Goal: Complete application form

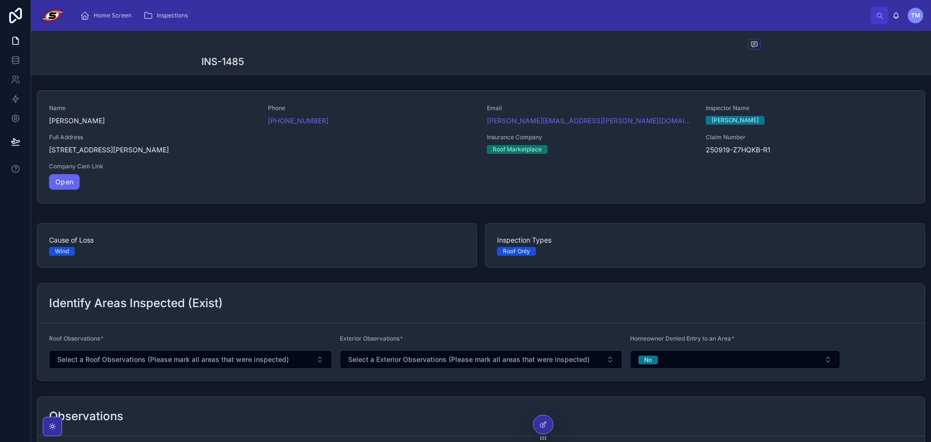
click at [631, 57] on div "INS-1485" at bounding box center [480, 62] width 559 height 14
click at [548, 431] on div at bounding box center [543, 425] width 19 height 18
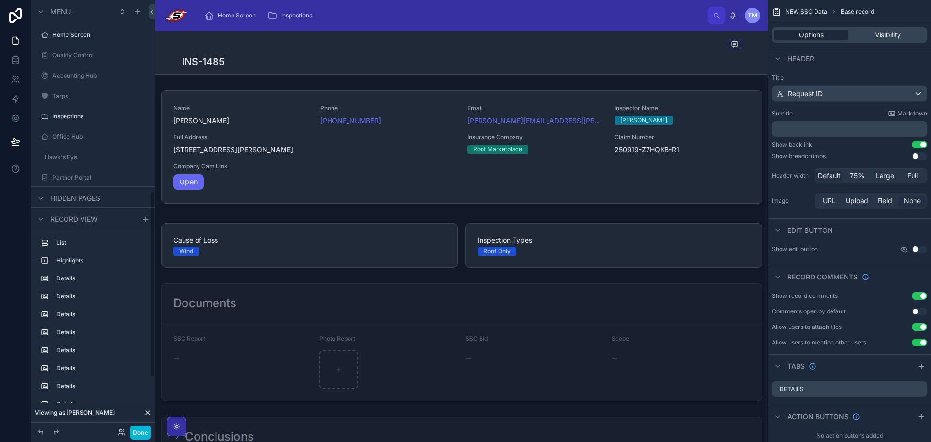
scroll to position [442, 0]
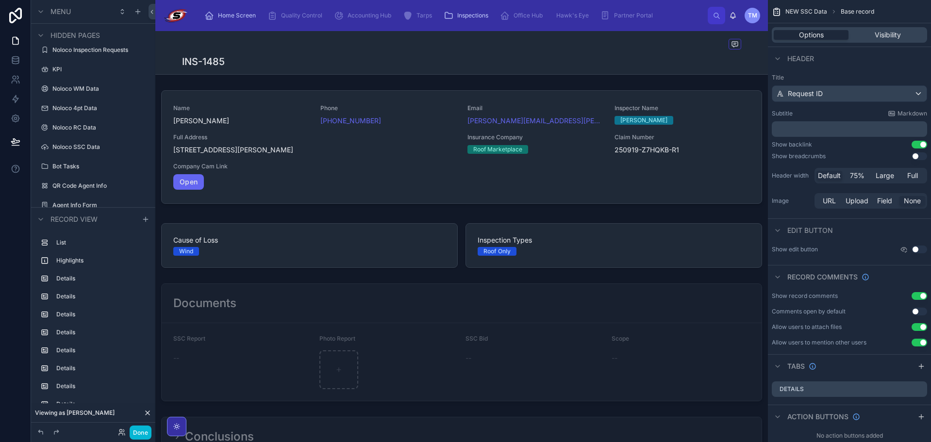
click at [471, 55] on div "INS-1485" at bounding box center [461, 62] width 559 height 14
click at [471, 56] on div "INS-1485" at bounding box center [461, 62] width 559 height 14
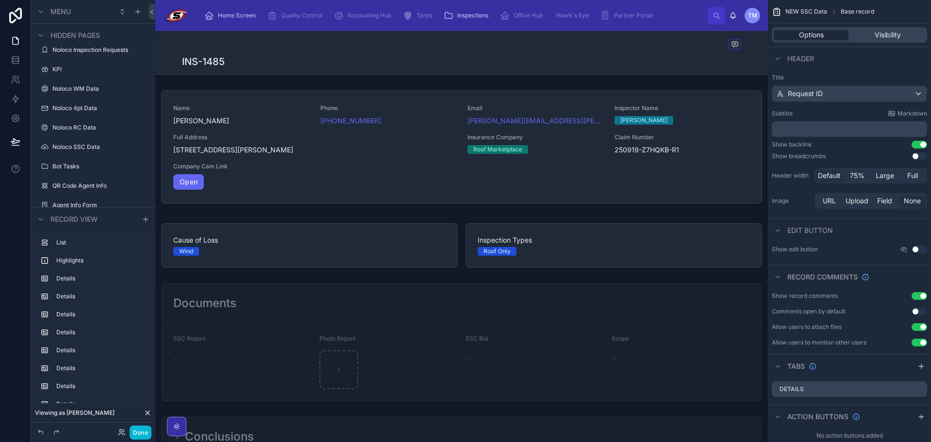
click at [471, 56] on div "INS-1485" at bounding box center [461, 62] width 559 height 14
click at [472, 54] on div "INS-1485" at bounding box center [461, 52] width 559 height 43
click at [555, 54] on div "INS-1485" at bounding box center [461, 52] width 559 height 43
click at [915, 178] on span "Full" at bounding box center [912, 176] width 11 height 10
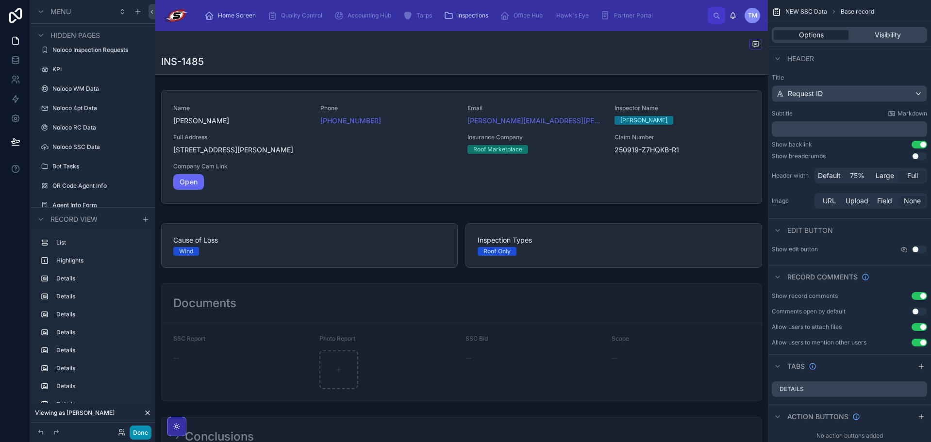
click at [138, 433] on button "Done" at bounding box center [141, 433] width 22 height 14
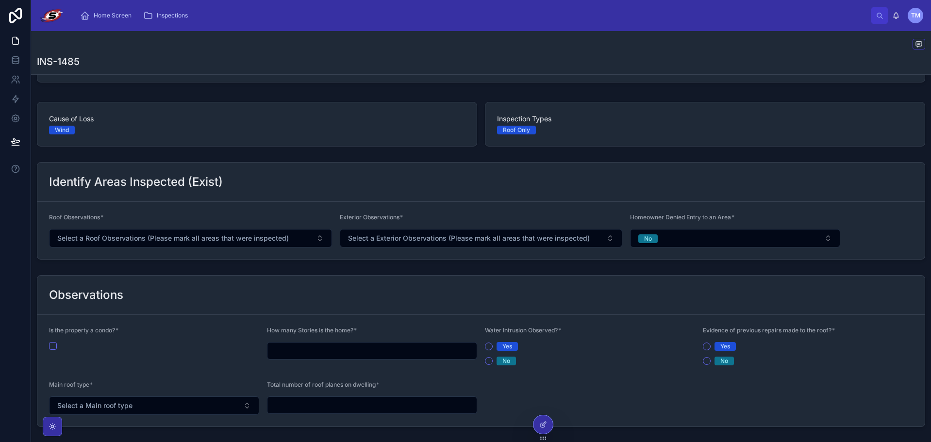
scroll to position [146, 0]
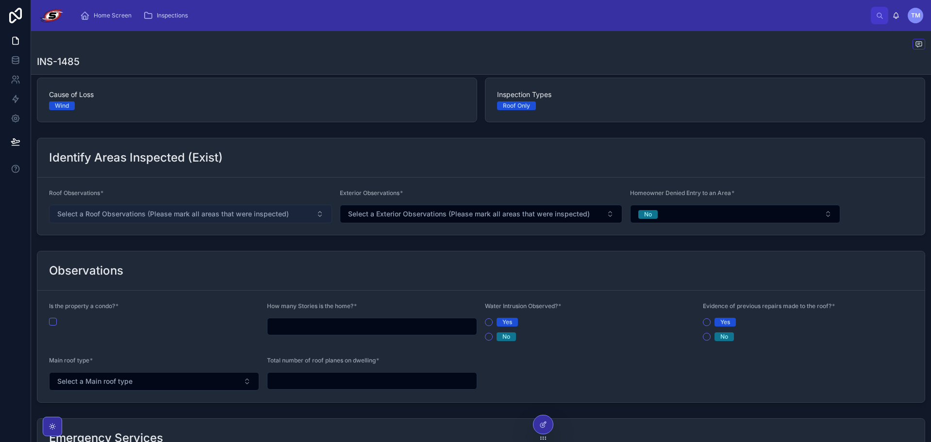
click at [279, 215] on span "Select a Roof Observations (Please mark all areas that were inspected)" at bounding box center [173, 214] width 232 height 10
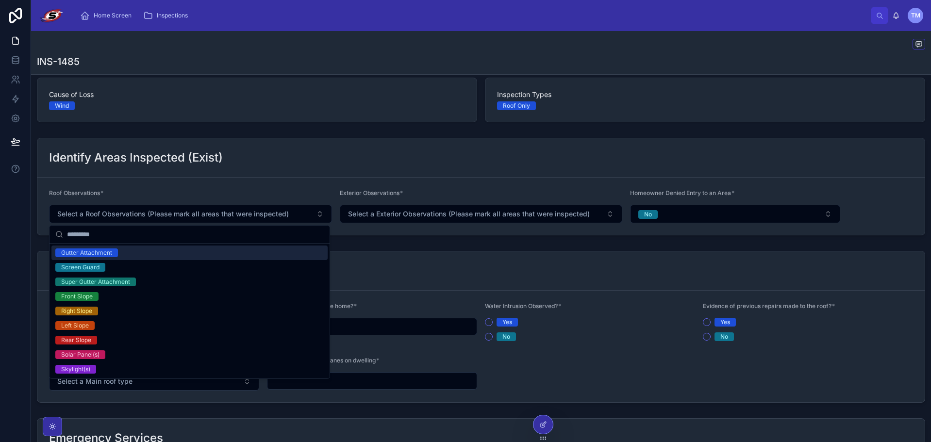
click at [262, 187] on form "Roof Observations * Select a Roof Observations (Please mark all areas that were…" at bounding box center [480, 206] width 887 height 57
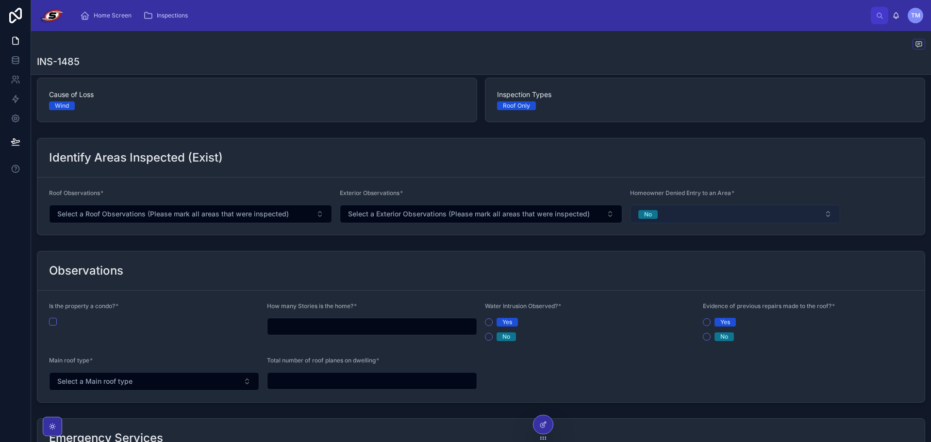
click at [652, 219] on button "No" at bounding box center [735, 214] width 210 height 18
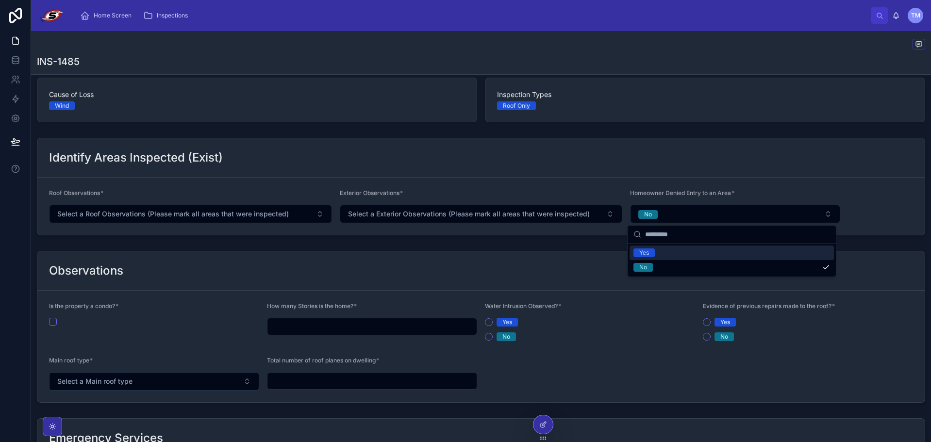
click at [617, 195] on div "Exterior Observations *" at bounding box center [481, 195] width 283 height 12
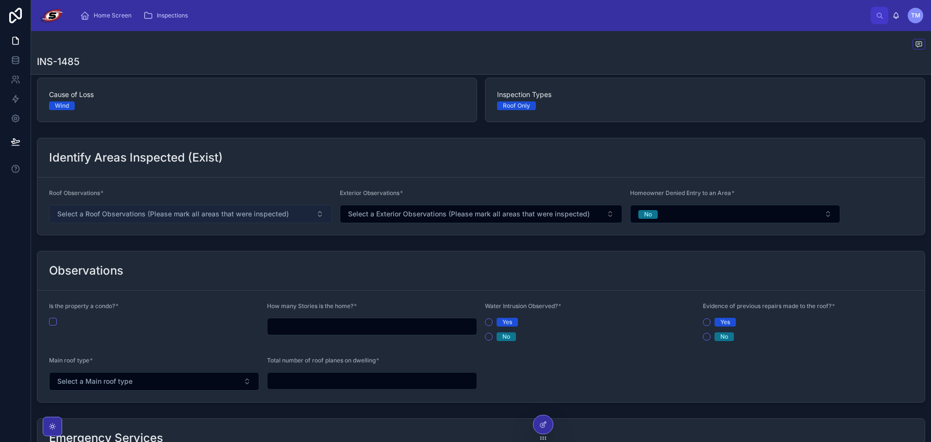
click at [248, 218] on span "Select a Roof Observations (Please mark all areas that were inspected)" at bounding box center [173, 214] width 232 height 10
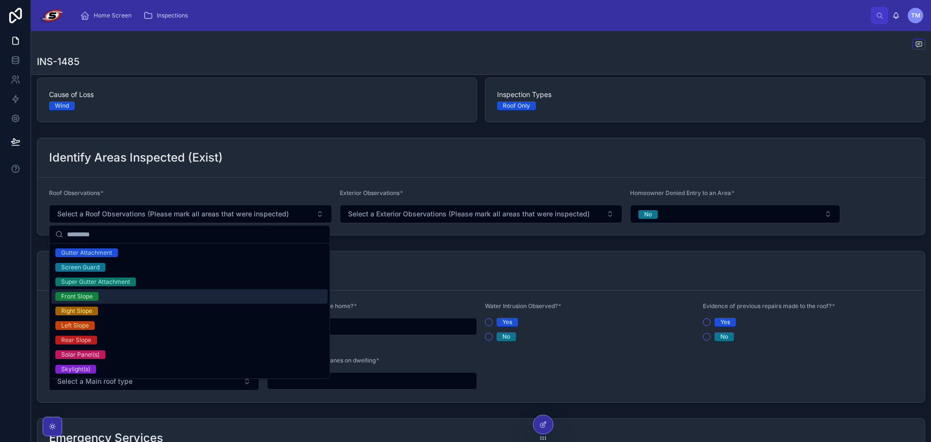
click at [120, 302] on div "Front Slope" at bounding box center [189, 296] width 276 height 15
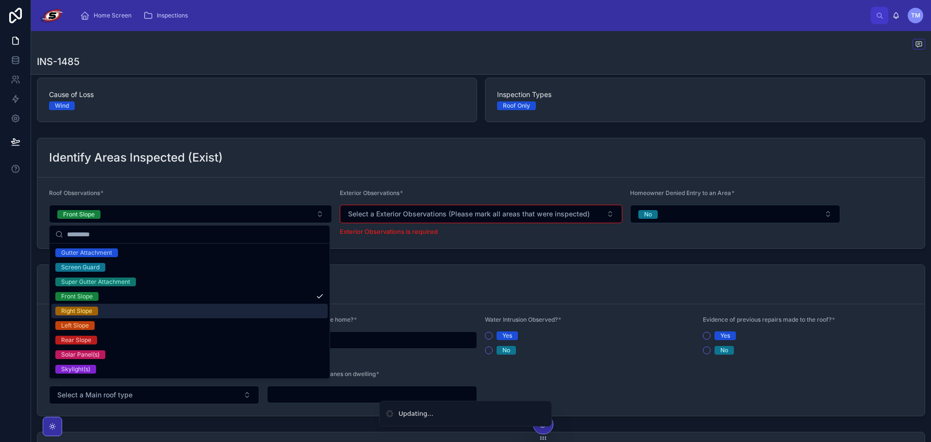
click at [115, 309] on div "Right Slope" at bounding box center [189, 311] width 276 height 15
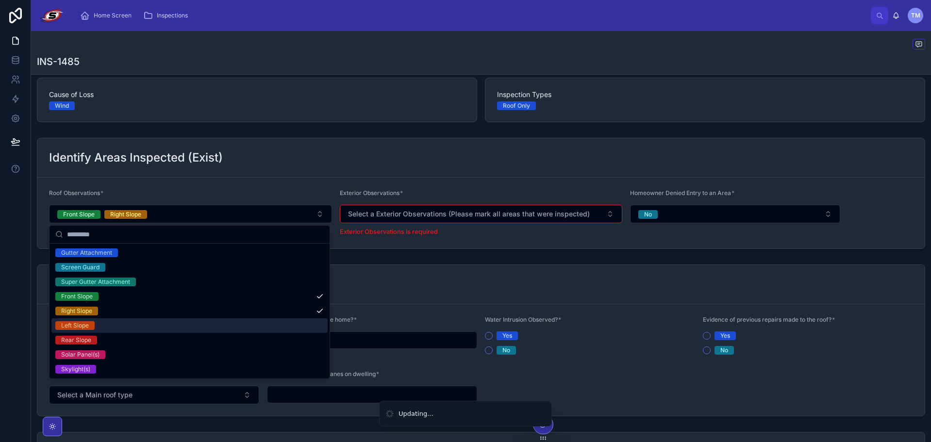
click at [112, 324] on div "Left Slope" at bounding box center [189, 325] width 276 height 15
click at [115, 335] on div "Rear Slope" at bounding box center [189, 340] width 276 height 15
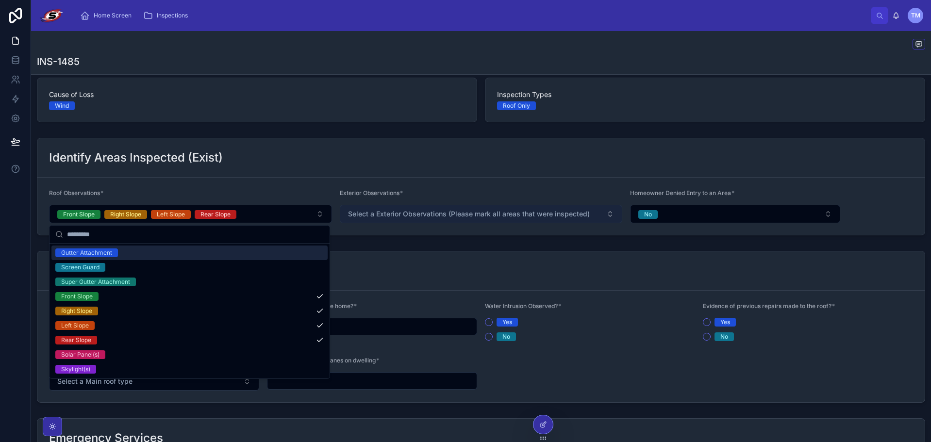
click at [401, 220] on button "Select a Exterior Observations (Please mark all areas that were inspected)" at bounding box center [481, 214] width 283 height 18
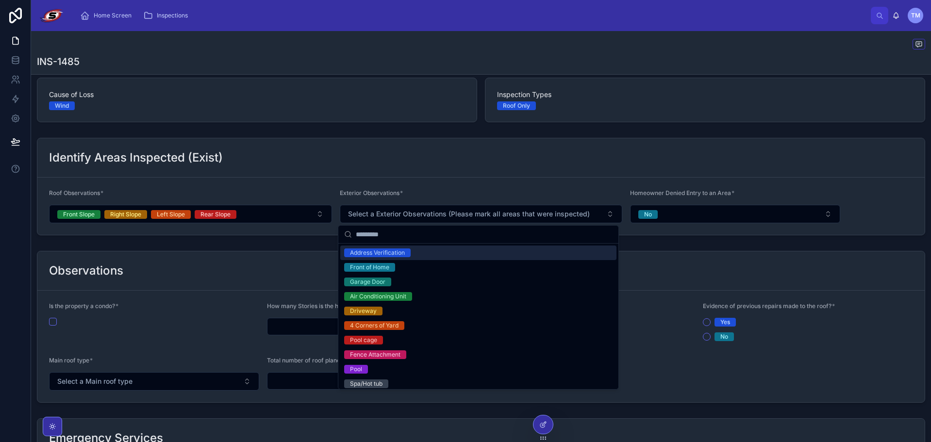
click at [418, 255] on div "Address Verification" at bounding box center [478, 253] width 276 height 15
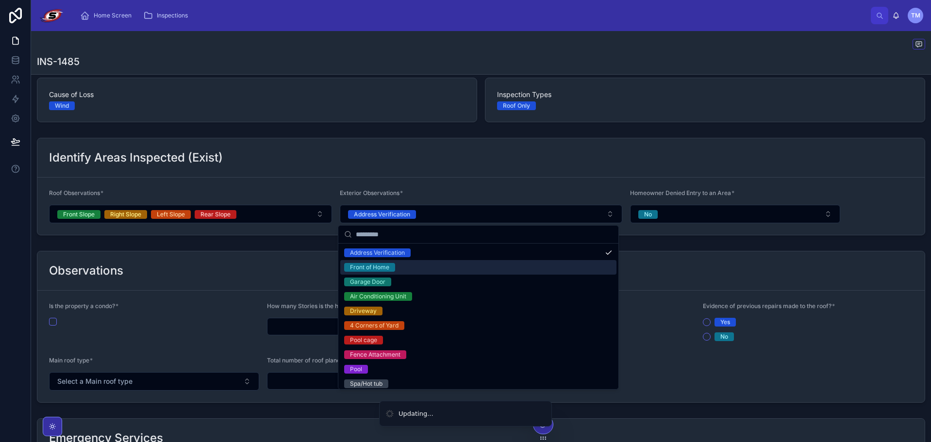
click at [408, 269] on div "Front of Home" at bounding box center [478, 267] width 276 height 15
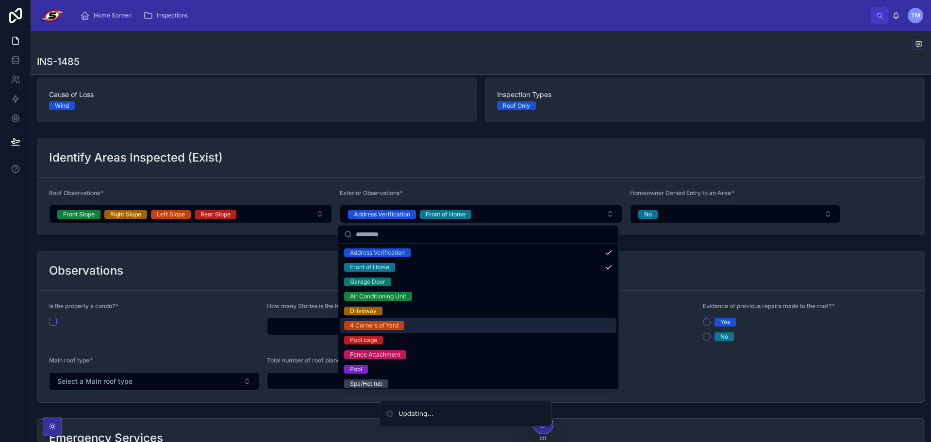
click at [401, 328] on span "4 Corners of Yard" at bounding box center [374, 325] width 60 height 9
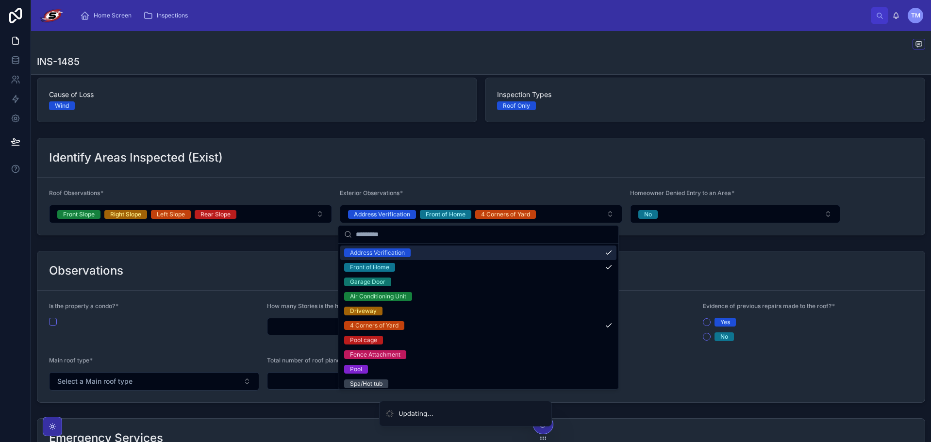
click at [448, 167] on div "Identify Areas Inspected (Exist)" at bounding box center [480, 157] width 887 height 39
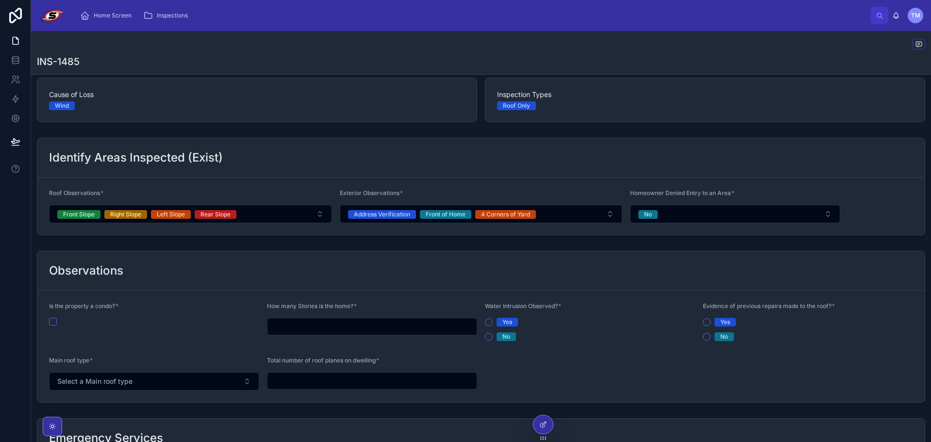
click at [325, 316] on div "How many Stories is the home? *" at bounding box center [372, 321] width 210 height 39
click at [327, 322] on input "text" at bounding box center [371, 327] width 209 height 14
click at [329, 325] on input "text" at bounding box center [371, 327] width 209 height 14
type input "*"
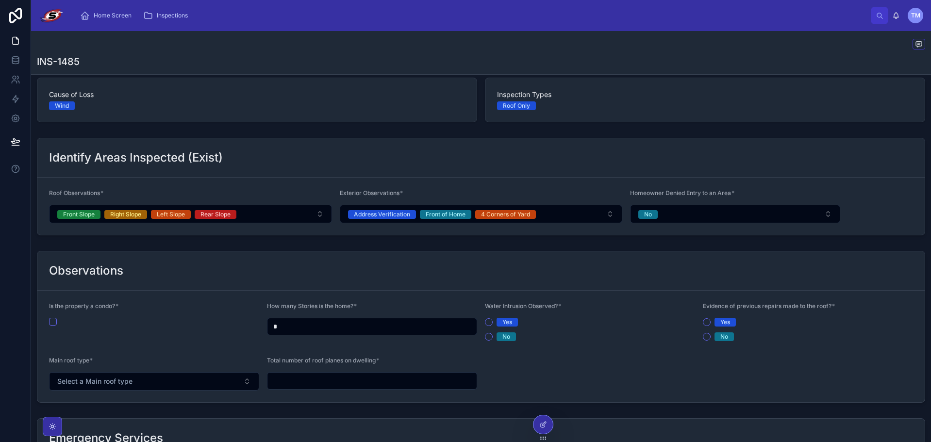
click at [421, 260] on div "Observations" at bounding box center [480, 270] width 887 height 39
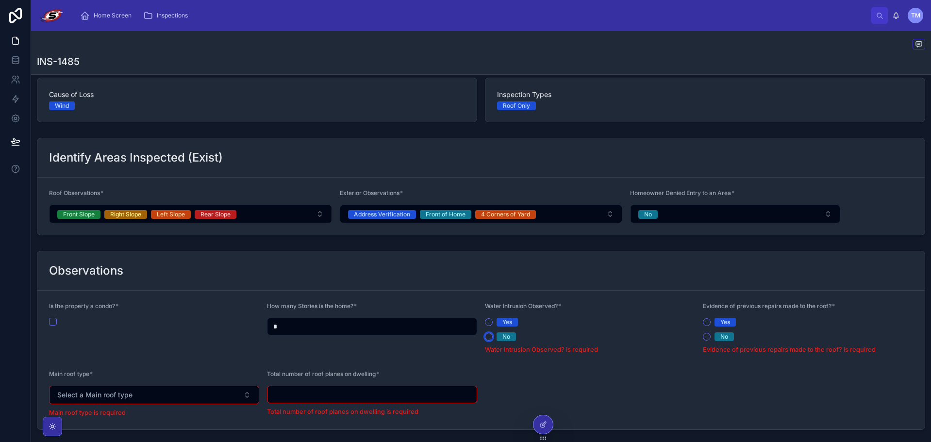
click at [488, 337] on button "No" at bounding box center [489, 337] width 8 height 8
click at [706, 340] on button "No" at bounding box center [707, 337] width 8 height 8
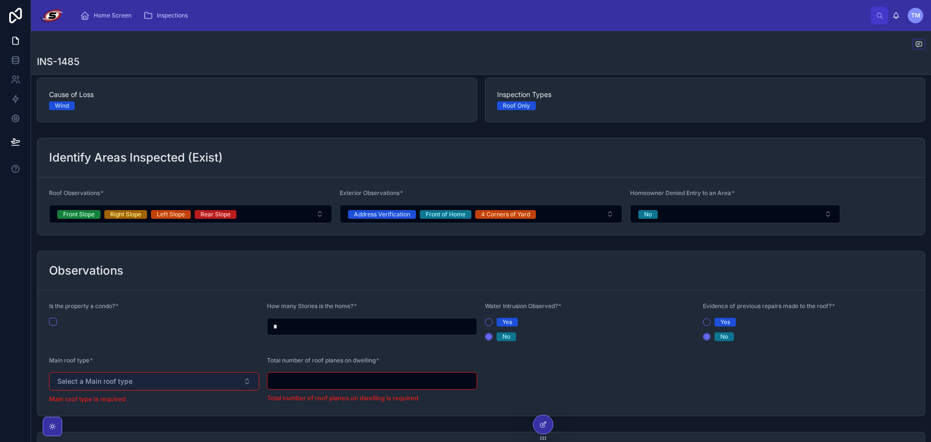
click at [180, 384] on button "Select a Main roof type" at bounding box center [154, 381] width 210 height 18
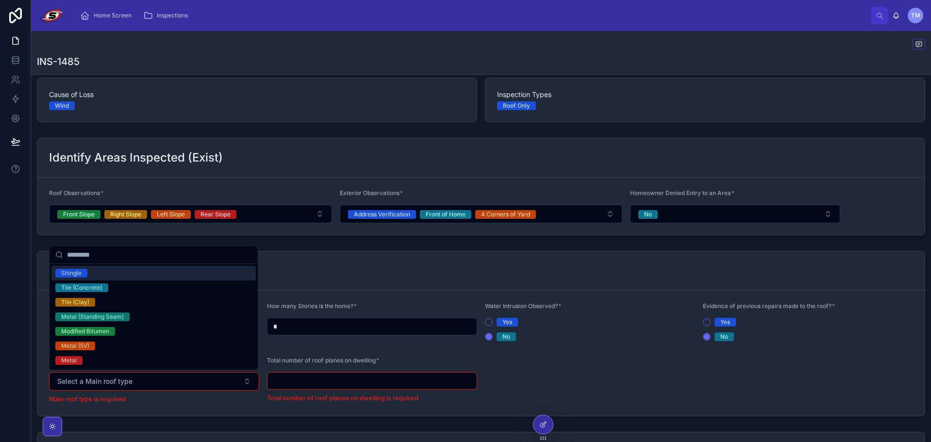
click at [127, 270] on div "Shingle" at bounding box center [153, 273] width 204 height 15
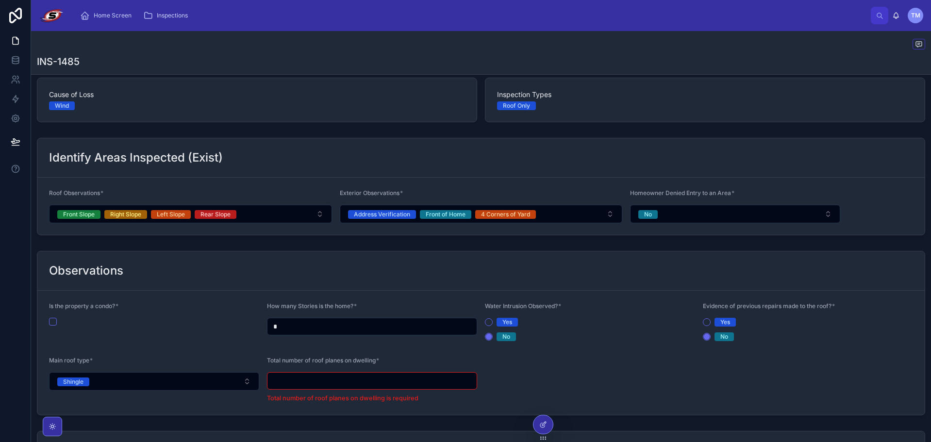
click at [359, 382] on input "text" at bounding box center [371, 381] width 209 height 14
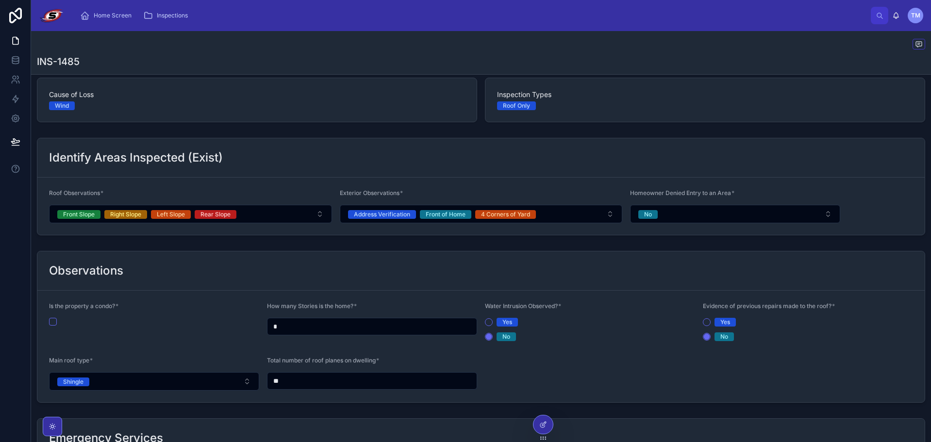
type input "**"
click at [500, 347] on form "Is the property a condo? * How many Stories is the home? * * Water Intrusion Ob…" at bounding box center [480, 347] width 887 height 112
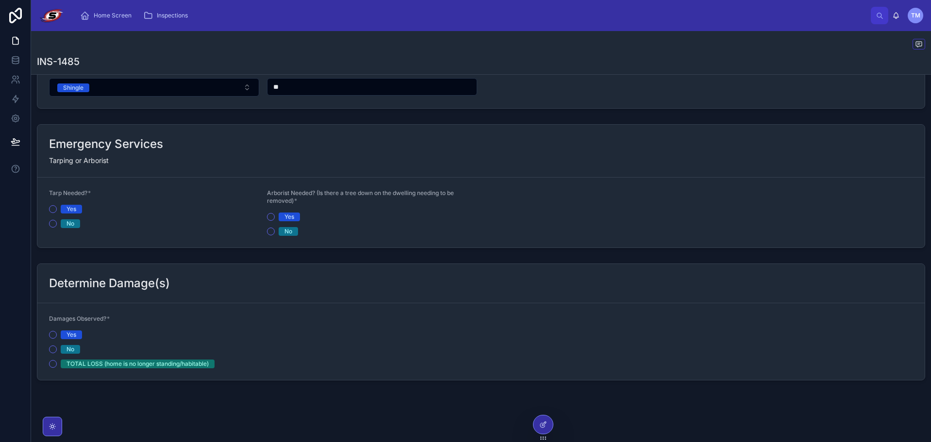
scroll to position [444, 0]
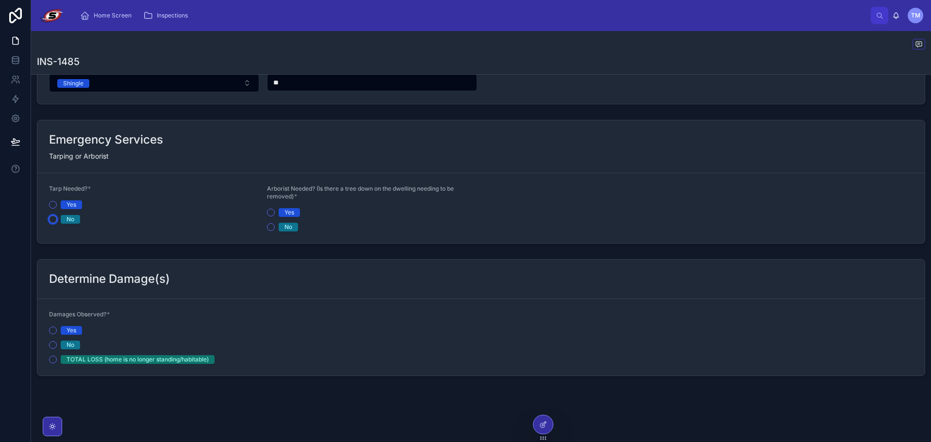
click at [51, 220] on button "No" at bounding box center [53, 220] width 8 height 8
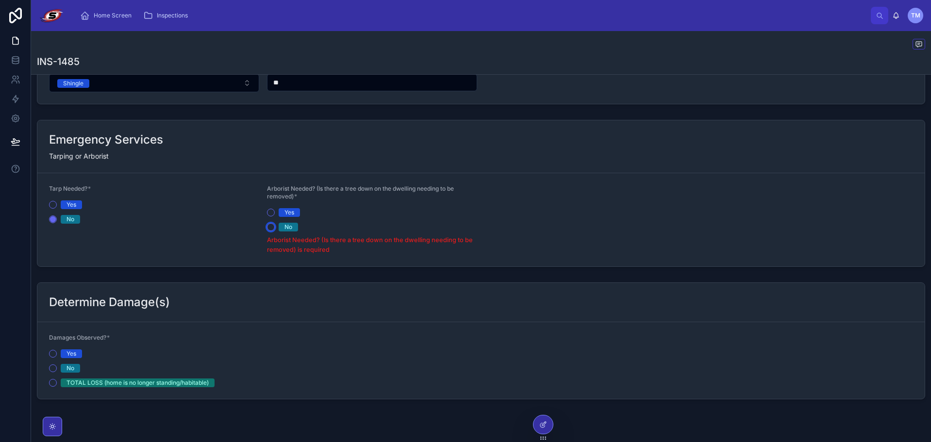
click at [270, 227] on button "No" at bounding box center [271, 227] width 8 height 8
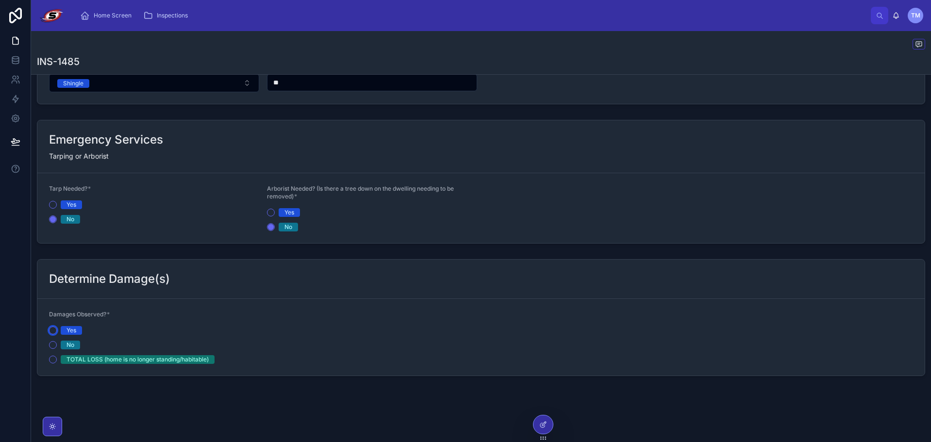
click at [54, 329] on button "Yes" at bounding box center [53, 331] width 8 height 8
click at [487, 331] on button "Roof" at bounding box center [489, 331] width 8 height 8
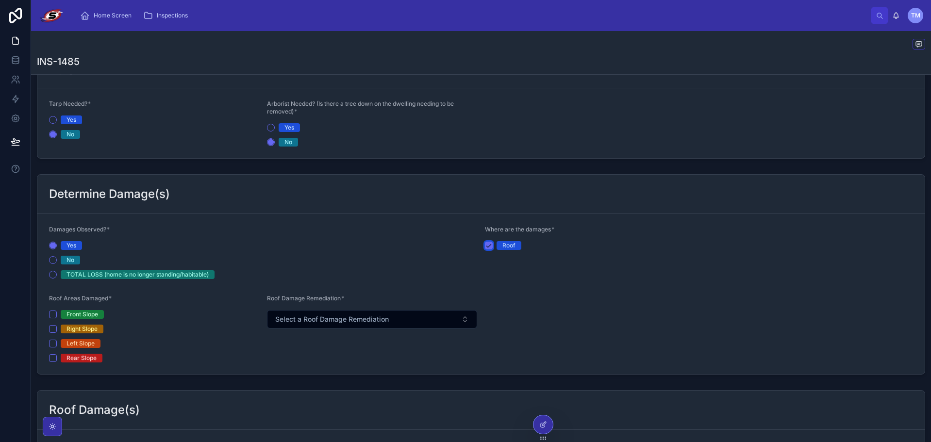
scroll to position [544, 0]
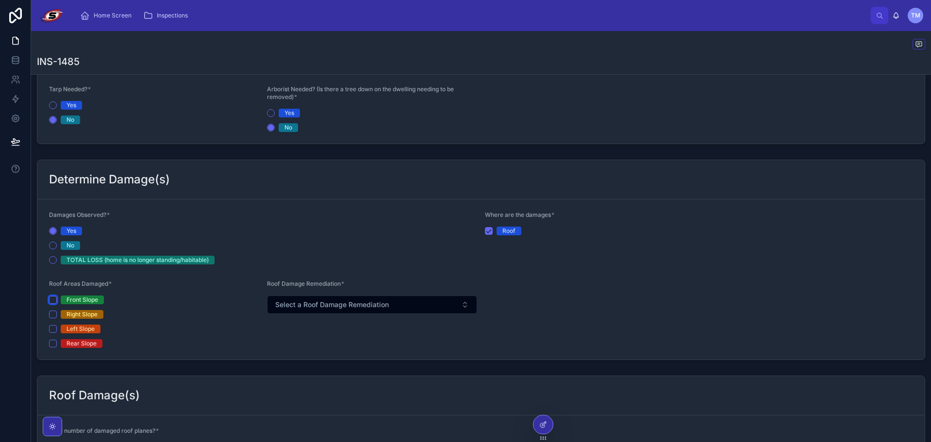
click at [54, 297] on button "Front Slope" at bounding box center [53, 300] width 8 height 8
click at [51, 327] on button "Left Slope" at bounding box center [53, 329] width 8 height 8
click at [56, 341] on button "Rear Slope" at bounding box center [53, 344] width 8 height 8
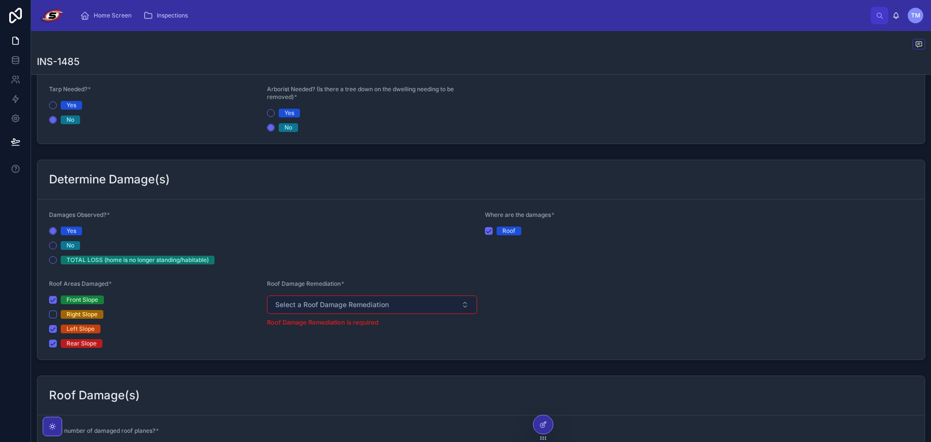
click at [384, 310] on button "Select a Roof Damage Remediation" at bounding box center [372, 305] width 210 height 18
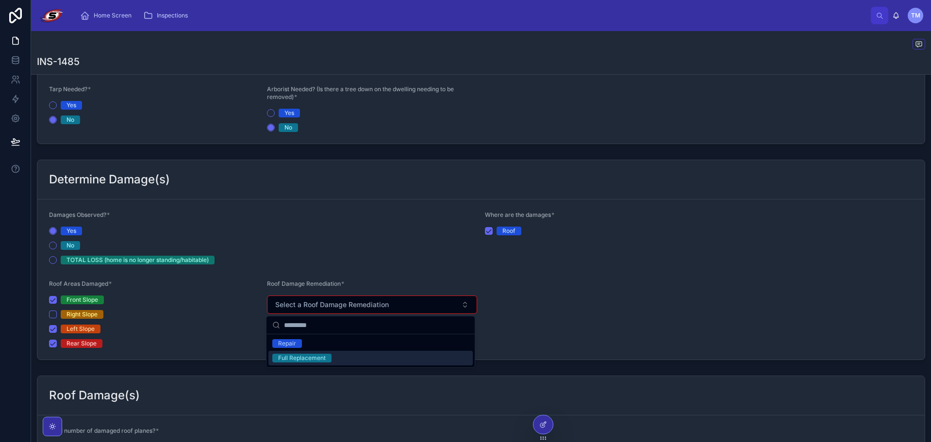
click at [368, 355] on div "Full Replacement" at bounding box center [370, 358] width 204 height 15
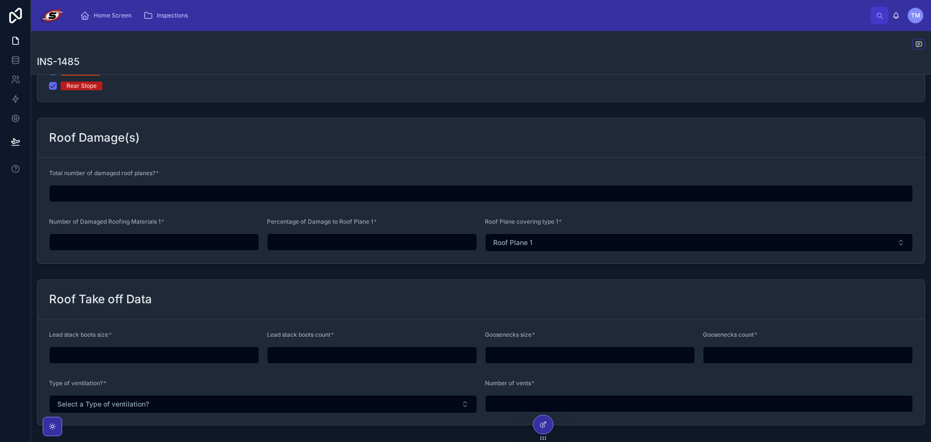
scroll to position [835, 0]
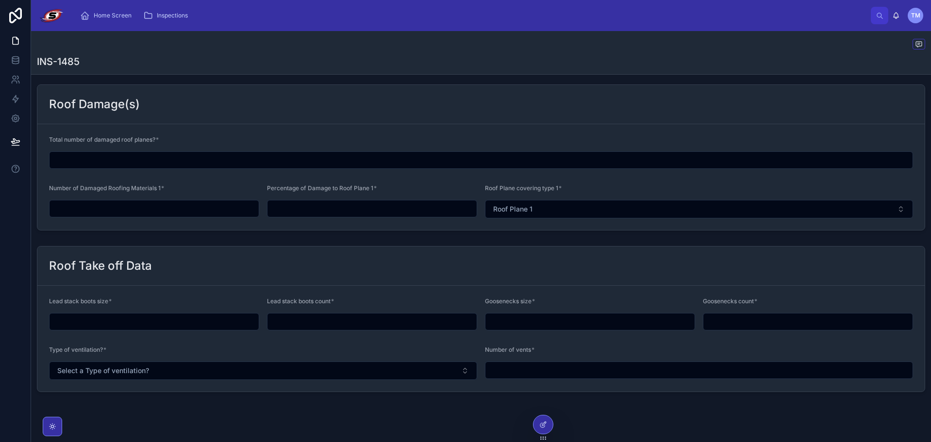
click at [208, 160] on input "text" at bounding box center [481, 160] width 863 height 14
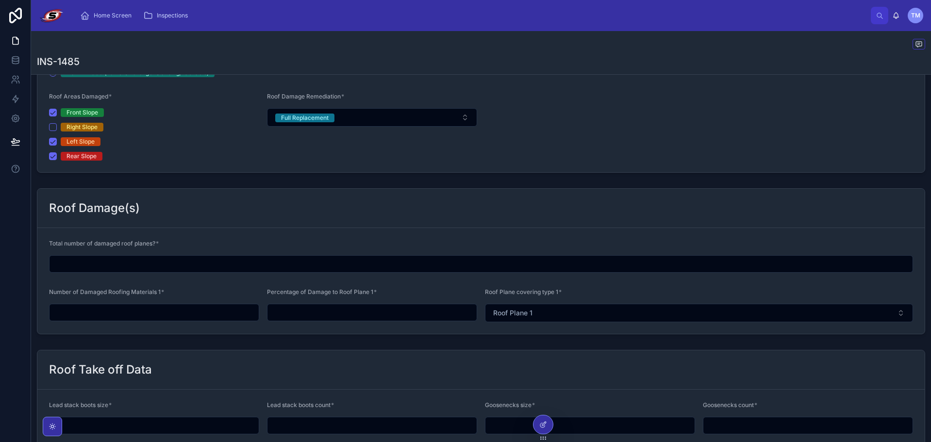
scroll to position [705, 0]
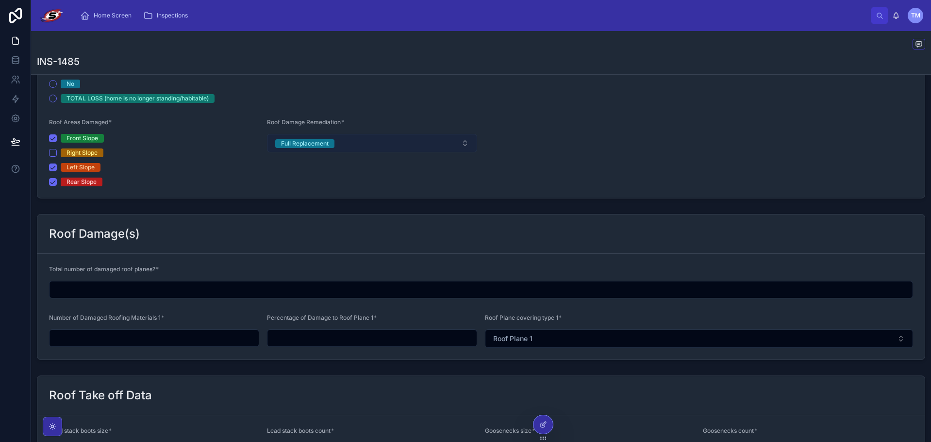
click at [336, 147] on button "Full Replacement" at bounding box center [372, 143] width 210 height 18
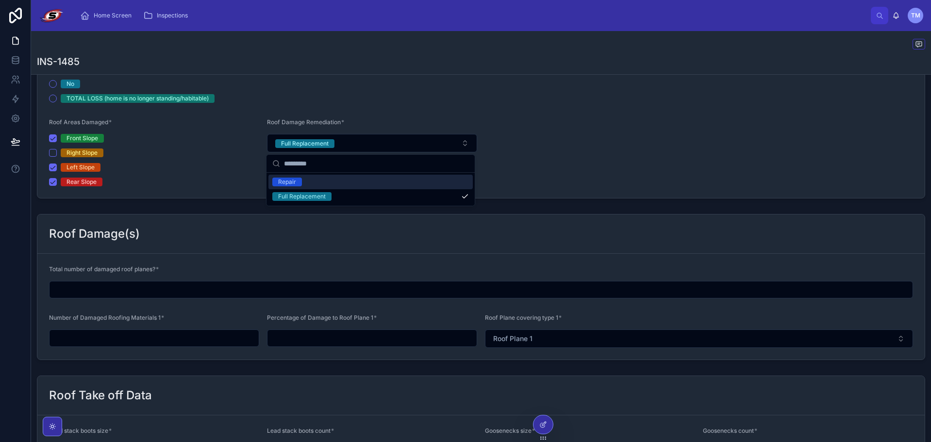
click at [346, 184] on div "Repair" at bounding box center [370, 182] width 204 height 15
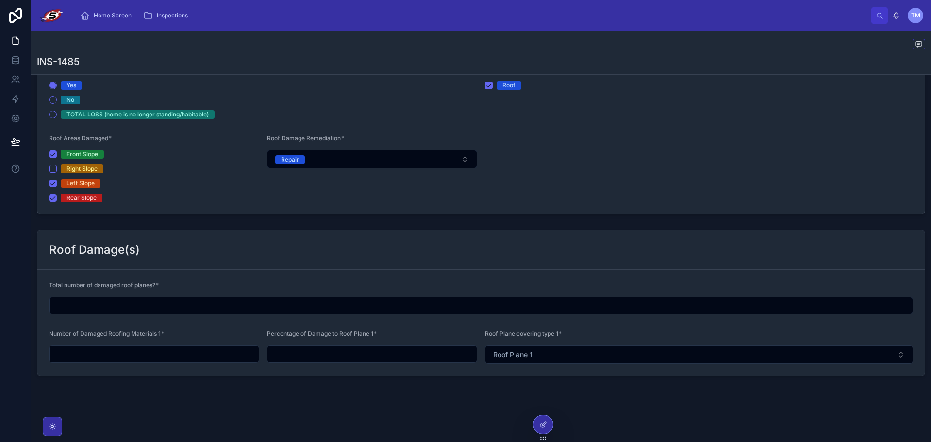
click at [281, 311] on input "text" at bounding box center [481, 306] width 863 height 14
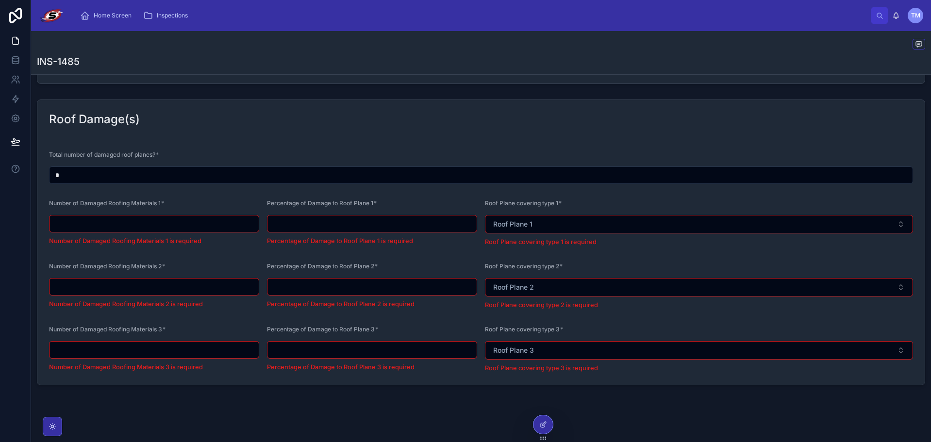
scroll to position [829, 0]
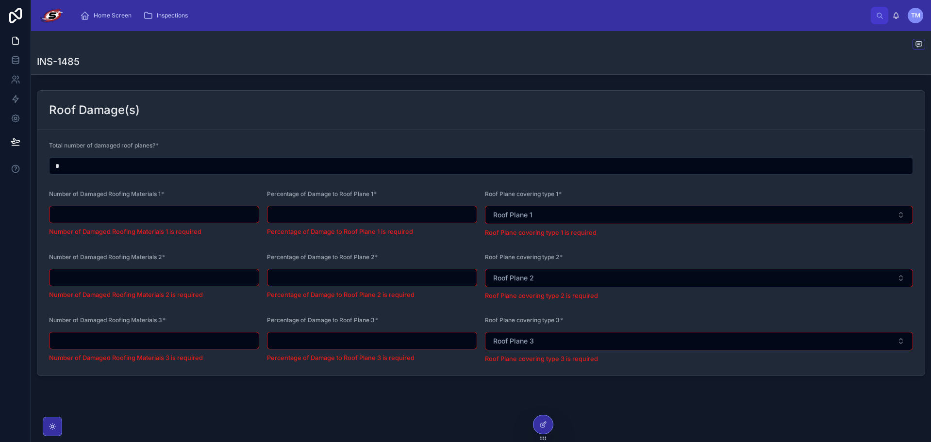
type input "*"
click at [252, 212] on input "text" at bounding box center [154, 215] width 209 height 14
click at [230, 220] on input "text" at bounding box center [154, 215] width 209 height 14
click at [230, 242] on form "Total number of damaged roof planes? * * Number of Damaged Roofing Materials 1 …" at bounding box center [480, 253] width 887 height 246
click at [221, 215] on input "text" at bounding box center [154, 215] width 209 height 14
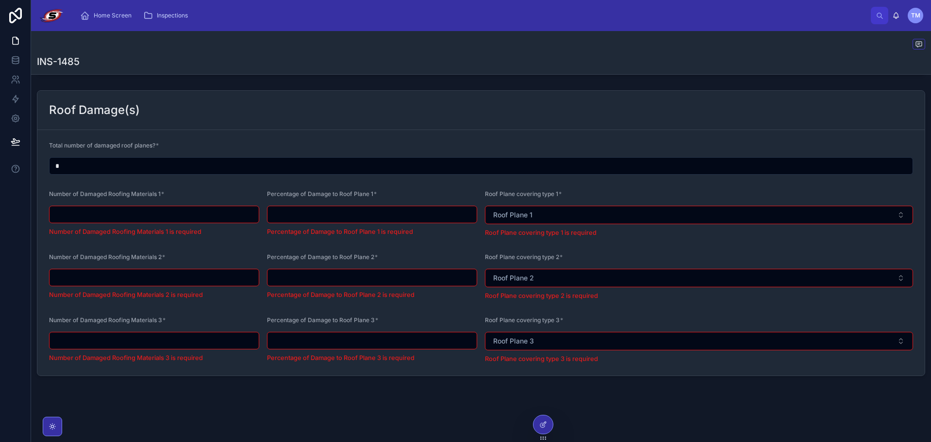
click at [217, 217] on input "text" at bounding box center [154, 215] width 209 height 14
click at [55, 193] on span "Number of Damaged Roofing Materials 1" at bounding box center [105, 193] width 112 height 7
click at [308, 219] on input "text" at bounding box center [371, 215] width 209 height 14
click at [145, 162] on input "*" at bounding box center [481, 166] width 863 height 14
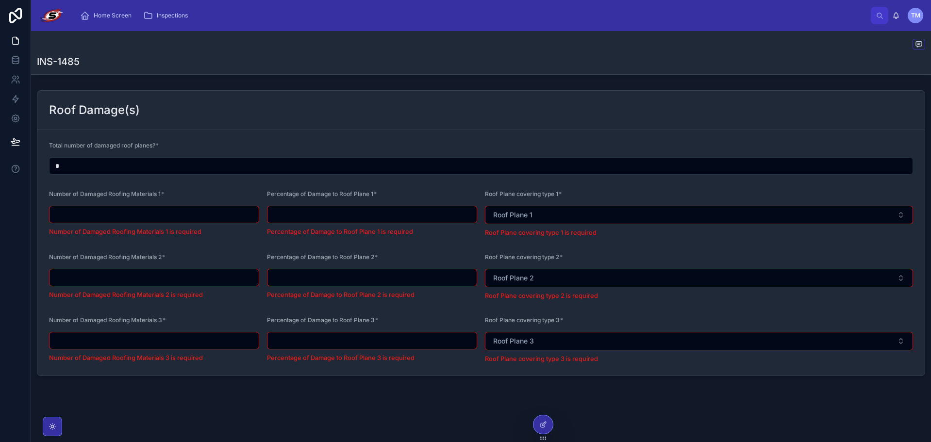
click at [145, 162] on input "*" at bounding box center [481, 166] width 863 height 14
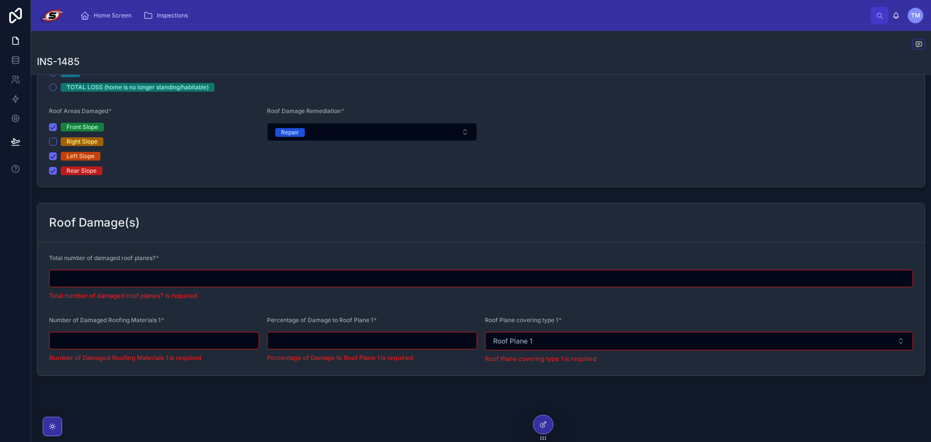
scroll to position [717, 0]
click at [206, 164] on div "Front Slope Right Slope Left Slope Rear Slope" at bounding box center [154, 149] width 210 height 52
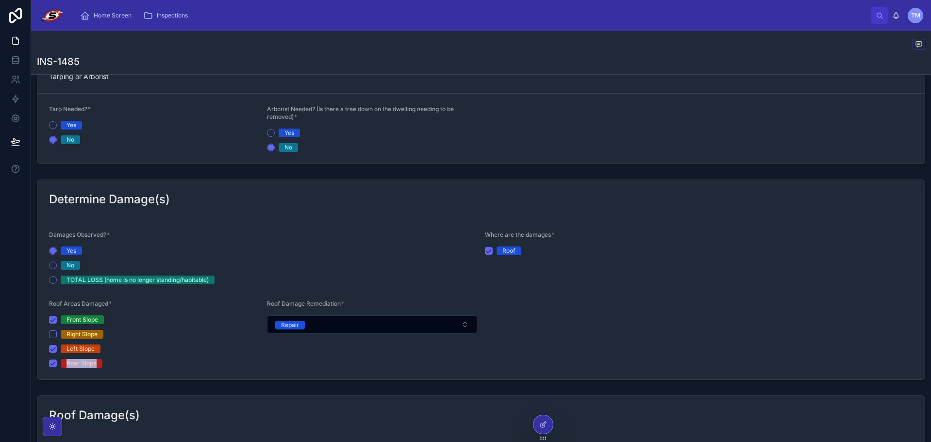
scroll to position [522, 0]
click at [215, 250] on div "Yes" at bounding box center [263, 252] width 428 height 9
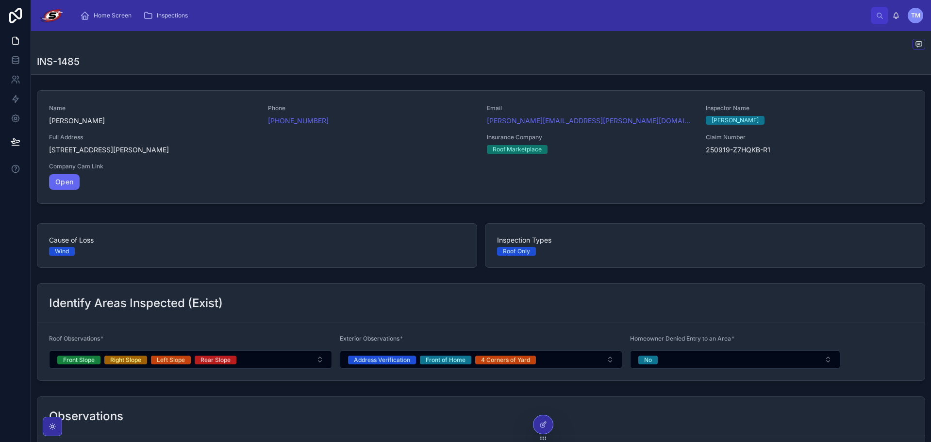
scroll to position [538, 0]
